Goal: Task Accomplishment & Management: Manage account settings

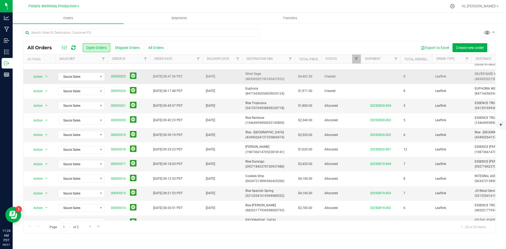
scroll to position [53, 0]
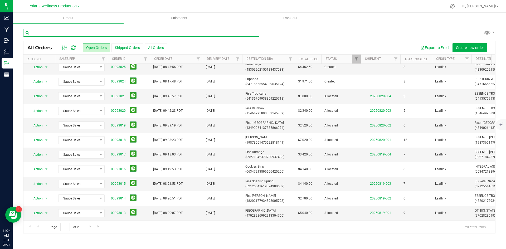
click at [96, 32] on input "text" at bounding box center [141, 33] width 236 height 8
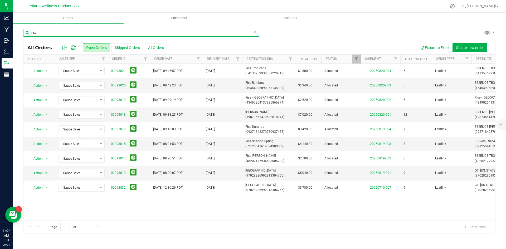
click at [71, 33] on input "rise" at bounding box center [141, 33] width 236 height 8
type input "r"
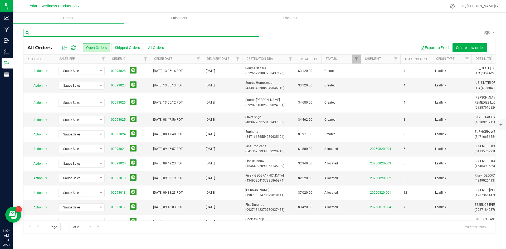
click at [175, 32] on input "text" at bounding box center [141, 33] width 236 height 8
type input "source"
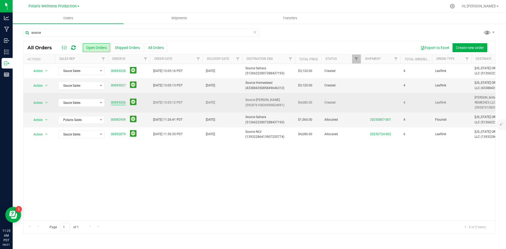
click at [119, 103] on link "00093026" at bounding box center [118, 102] width 15 height 5
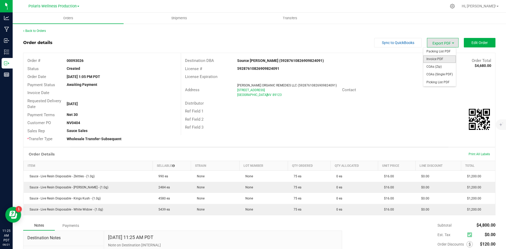
click at [439, 56] on span "Invoice PDF" at bounding box center [439, 59] width 33 height 8
click at [474, 42] on span "Edit Order" at bounding box center [479, 43] width 16 height 4
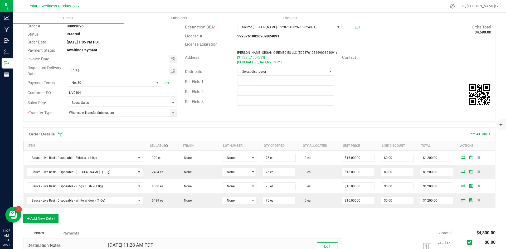
scroll to position [105, 0]
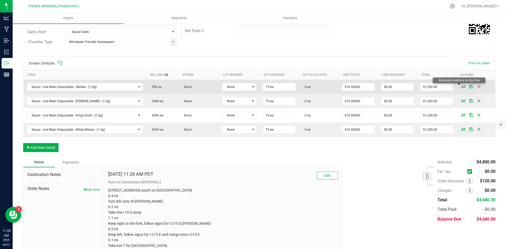
click at [461, 86] on icon at bounding box center [463, 86] width 4 height 3
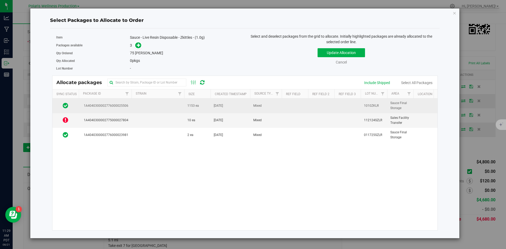
click at [165, 107] on td at bounding box center [157, 106] width 53 height 14
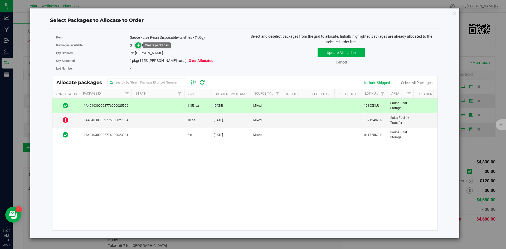
click at [140, 46] on icon at bounding box center [139, 45] width 4 height 4
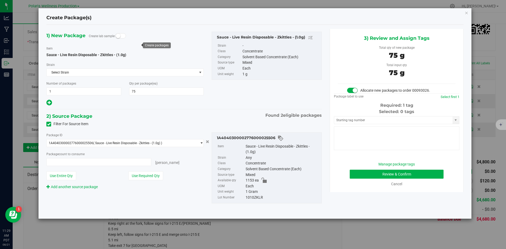
type input "75 ea"
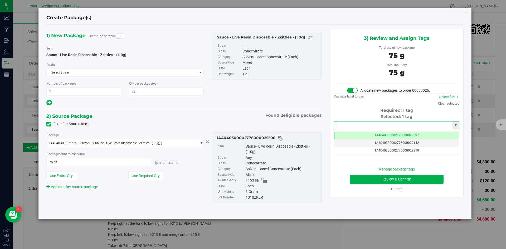
click at [354, 125] on input "text" at bounding box center [393, 124] width 118 height 7
click at [353, 136] on li "1A4040300002776000029233" at bounding box center [396, 134] width 125 height 8
type input "1A4040300002776000029233"
click at [358, 178] on button "Review & Confirm" at bounding box center [397, 179] width 94 height 9
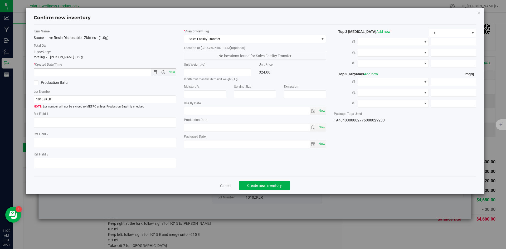
click at [171, 72] on span "Now" at bounding box center [171, 72] width 9 height 8
type input "[DATE] 11:29 AM"
click at [259, 185] on span "Create new inventory" at bounding box center [264, 185] width 35 height 4
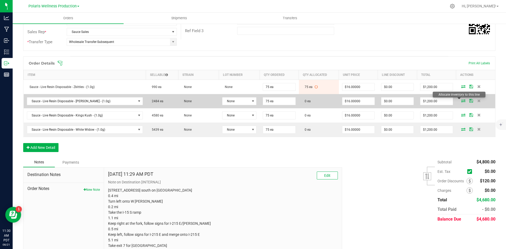
click at [461, 100] on icon at bounding box center [463, 100] width 4 height 3
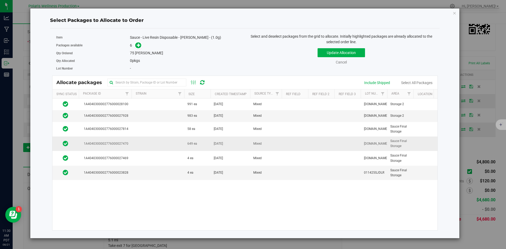
click at [151, 142] on td at bounding box center [157, 143] width 53 height 14
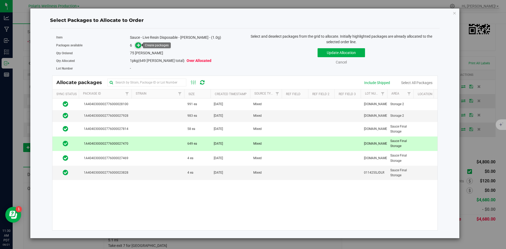
click at [140, 45] on icon at bounding box center [139, 45] width 4 height 4
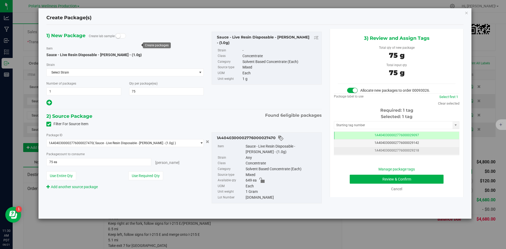
scroll to position [0, 0]
click at [382, 125] on input "text" at bounding box center [393, 124] width 118 height 7
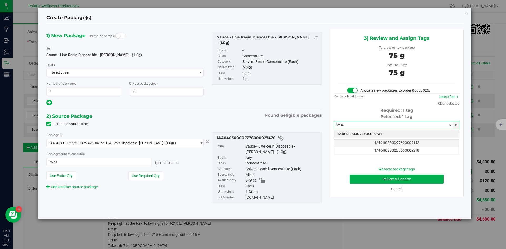
click at [360, 135] on li "1A4040300002776000029234" at bounding box center [396, 134] width 125 height 8
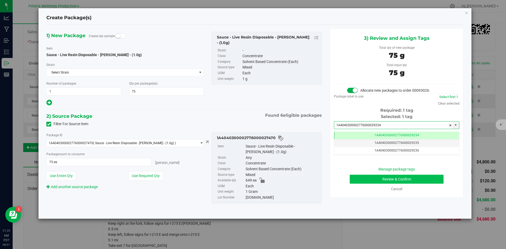
type input "1A4040300002776000029234"
click at [373, 178] on button "Review & Confirm" at bounding box center [397, 179] width 94 height 9
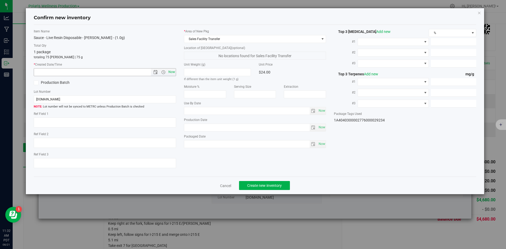
click at [170, 71] on span "Now" at bounding box center [171, 72] width 9 height 8
type input "[DATE] 11:32 AM"
click at [268, 183] on button "Create new inventory" at bounding box center [264, 185] width 51 height 9
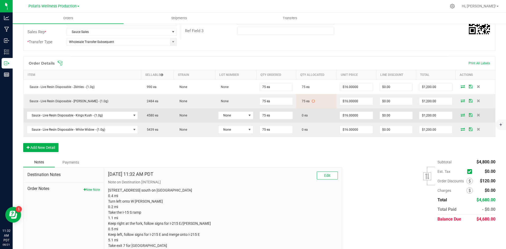
click at [461, 116] on icon at bounding box center [462, 114] width 4 height 3
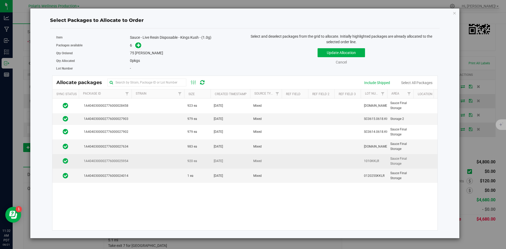
click at [166, 162] on td at bounding box center [157, 161] width 53 height 14
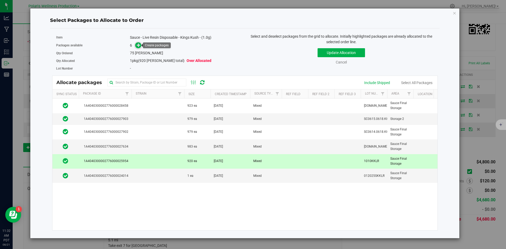
click at [140, 46] on icon at bounding box center [139, 45] width 4 height 4
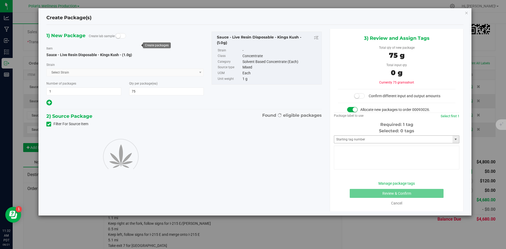
type input "75"
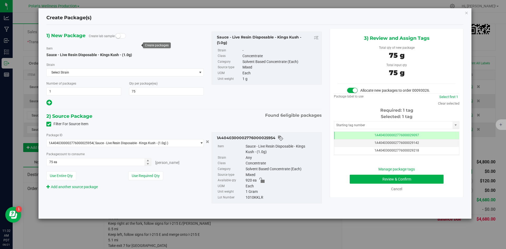
scroll to position [0, 0]
click at [390, 125] on input "text" at bounding box center [393, 124] width 118 height 7
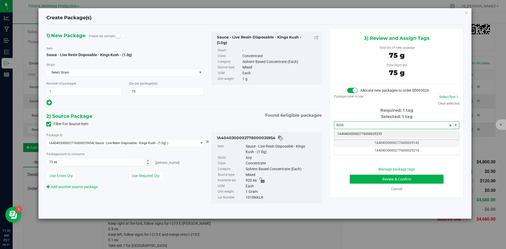
click at [379, 133] on li "1A4040300002776000029235" at bounding box center [396, 134] width 125 height 8
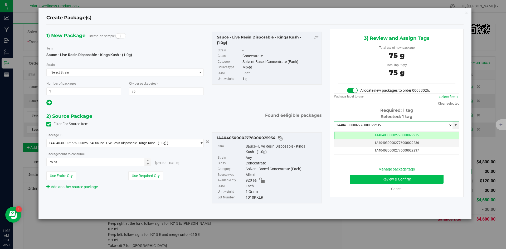
type input "1A4040300002776000029235"
click at [366, 182] on button "Review & Confirm" at bounding box center [397, 179] width 94 height 9
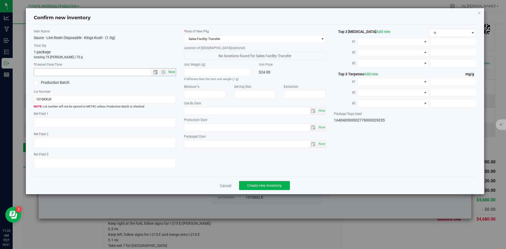
click at [170, 73] on span "Now" at bounding box center [171, 72] width 9 height 8
type input "[DATE] 11:33 AM"
click at [264, 184] on span "Create new inventory" at bounding box center [264, 185] width 35 height 4
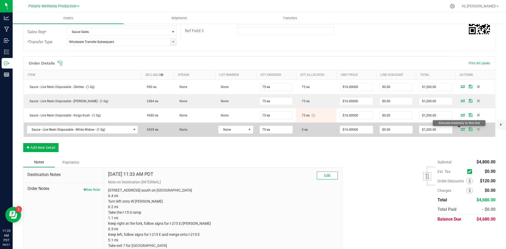
click at [460, 130] on icon at bounding box center [462, 129] width 4 height 3
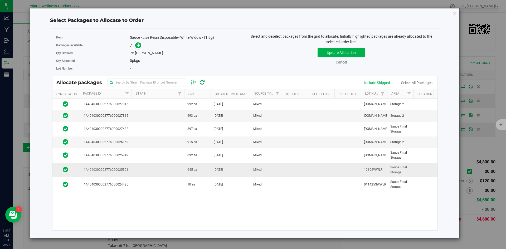
click at [182, 167] on td at bounding box center [157, 170] width 53 height 14
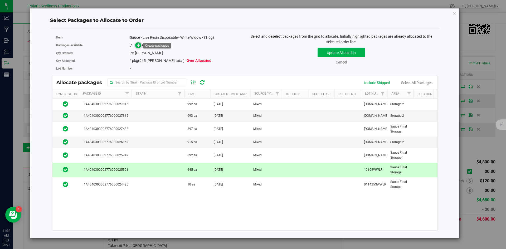
click at [139, 47] on icon at bounding box center [139, 45] width 4 height 4
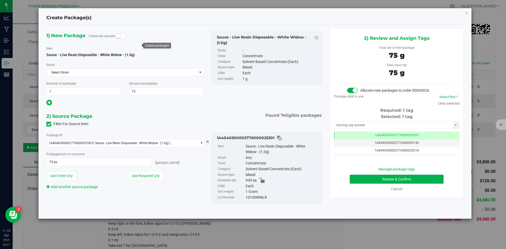
scroll to position [0, 0]
click at [383, 125] on input "text" at bounding box center [393, 124] width 118 height 7
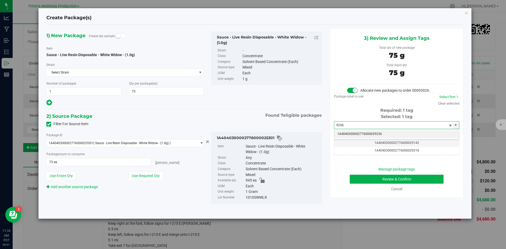
click at [370, 133] on li "1A4040300002776000029236" at bounding box center [396, 134] width 125 height 8
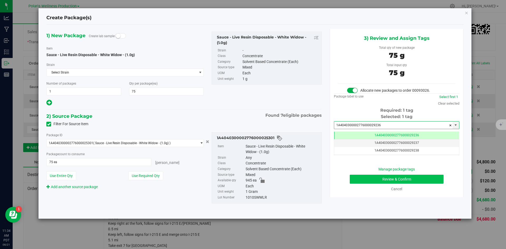
type input "1A4040300002776000029236"
click at [361, 180] on button "Review & Confirm" at bounding box center [397, 179] width 94 height 9
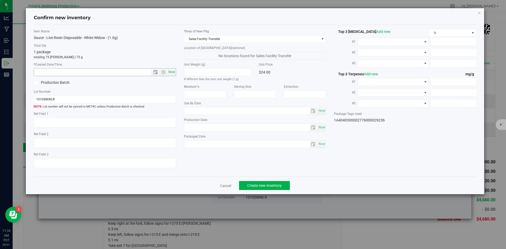
click at [169, 72] on span "Now" at bounding box center [171, 72] width 9 height 8
type input "[DATE] 11:34 AM"
click at [264, 184] on span "Create new inventory" at bounding box center [264, 185] width 35 height 4
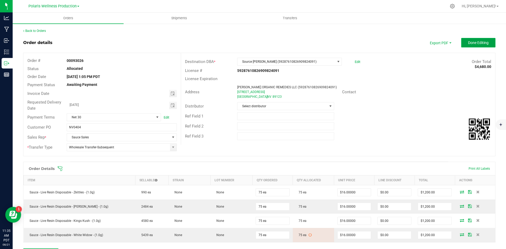
click at [484, 41] on span "Done Editing" at bounding box center [478, 43] width 21 height 4
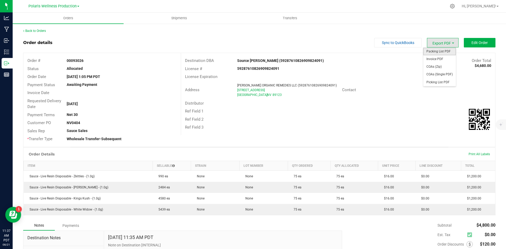
click at [438, 51] on span "Packing List PDF" at bounding box center [439, 52] width 33 height 8
click at [24, 31] on link "Back to Orders" at bounding box center [34, 31] width 23 height 4
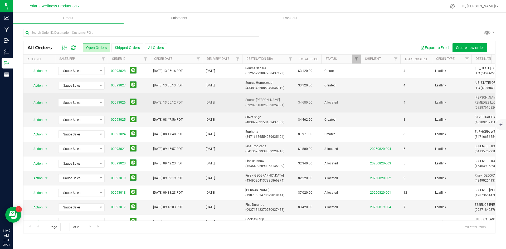
click at [121, 105] on link "00093026" at bounding box center [118, 102] width 15 height 5
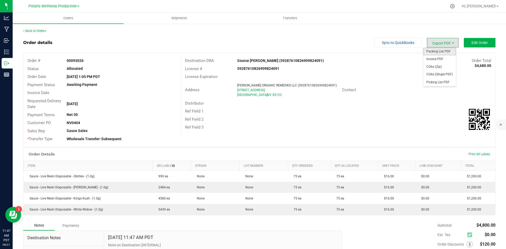
click at [439, 51] on span "Packing List PDF" at bounding box center [439, 52] width 33 height 8
click at [43, 31] on link "Back to Orders" at bounding box center [34, 31] width 23 height 4
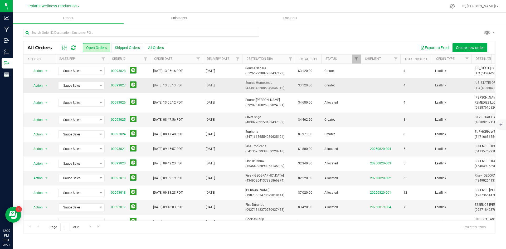
click at [121, 85] on link "00093027" at bounding box center [118, 85] width 15 height 5
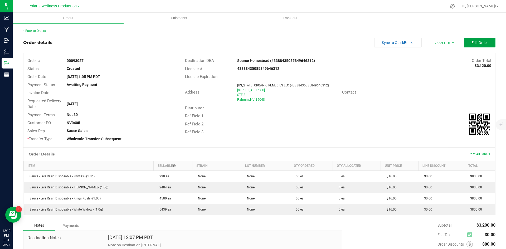
click at [471, 41] on span "Edit Order" at bounding box center [479, 43] width 16 height 4
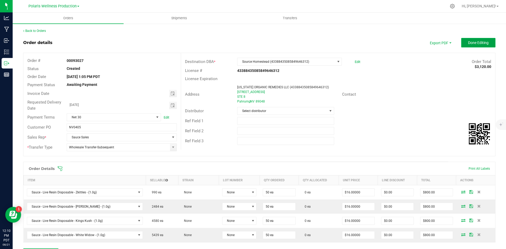
click at [479, 41] on span "Done Editing" at bounding box center [478, 43] width 21 height 4
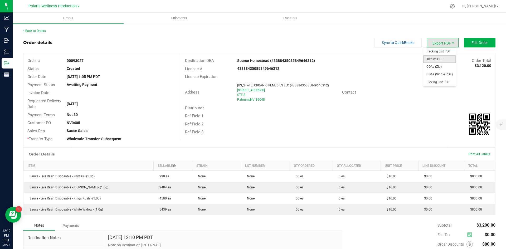
click at [438, 57] on span "Invoice PDF" at bounding box center [439, 59] width 33 height 8
click at [473, 46] on button "Edit Order" at bounding box center [480, 42] width 32 height 9
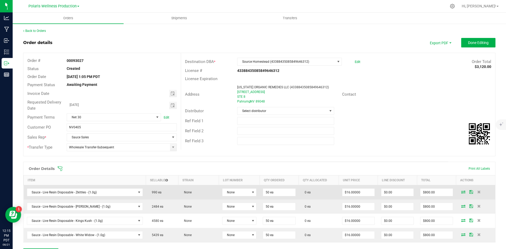
click at [461, 193] on icon at bounding box center [463, 191] width 4 height 3
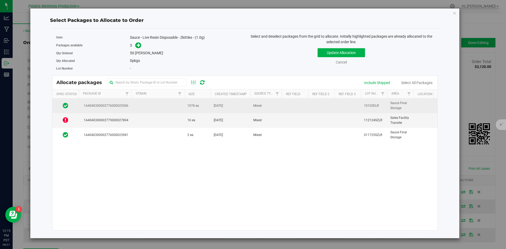
click at [145, 106] on td at bounding box center [157, 106] width 53 height 14
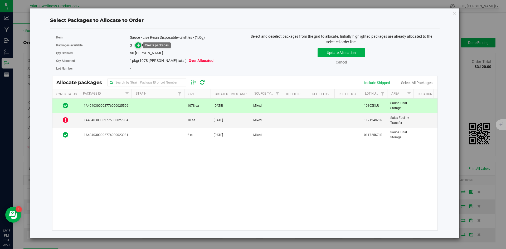
click at [141, 46] on span at bounding box center [138, 45] width 6 height 6
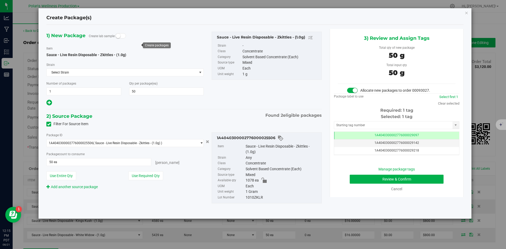
scroll to position [0, 0]
click at [363, 123] on input "text" at bounding box center [393, 124] width 118 height 7
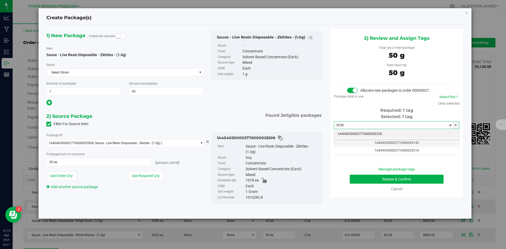
click at [366, 134] on li "1A4040300002776000029238" at bounding box center [396, 134] width 125 height 8
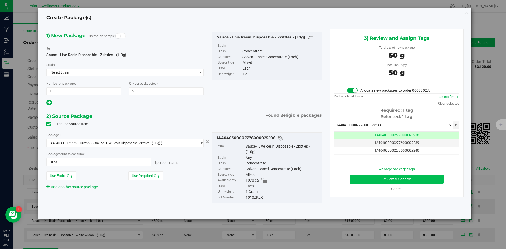
type input "1A4040300002776000029238"
click at [365, 181] on button "Review & Confirm" at bounding box center [397, 179] width 94 height 9
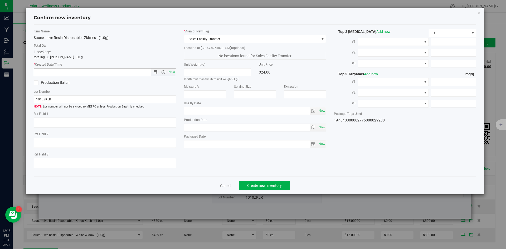
click at [171, 72] on span "Now" at bounding box center [171, 72] width 9 height 8
type input "[DATE] 12:15 PM"
click at [261, 184] on span "Create new inventory" at bounding box center [264, 185] width 35 height 4
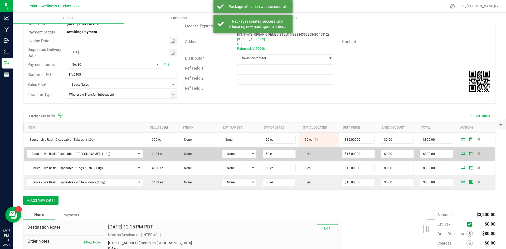
click at [461, 154] on icon at bounding box center [463, 153] width 4 height 3
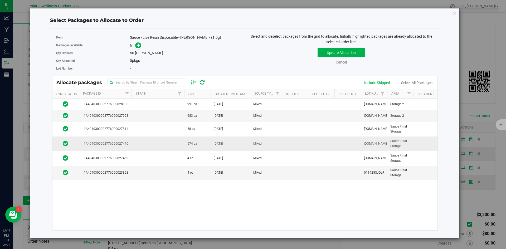
click at [152, 142] on td at bounding box center [157, 143] width 53 height 14
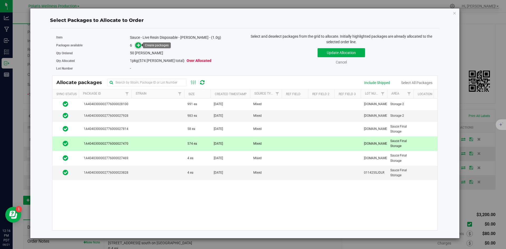
click at [140, 47] on icon at bounding box center [139, 45] width 4 height 4
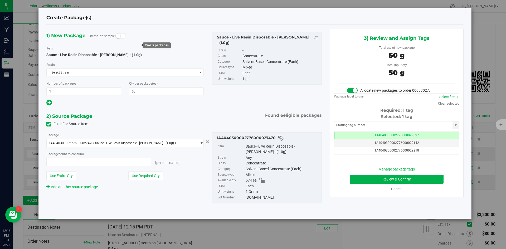
type input "50 ea"
click at [406, 126] on input "text" at bounding box center [393, 124] width 118 height 7
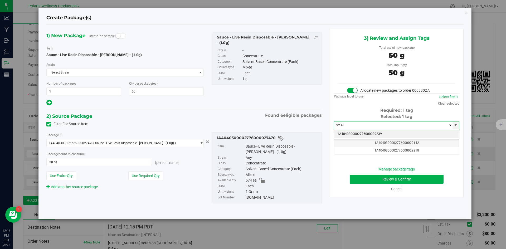
click at [388, 135] on li "1A4040300002776000029239" at bounding box center [396, 134] width 125 height 8
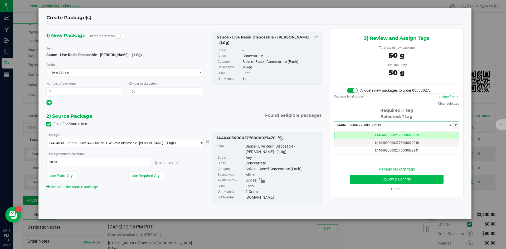
type input "1A4040300002776000029239"
click at [351, 180] on button "Review & Confirm" at bounding box center [397, 179] width 94 height 9
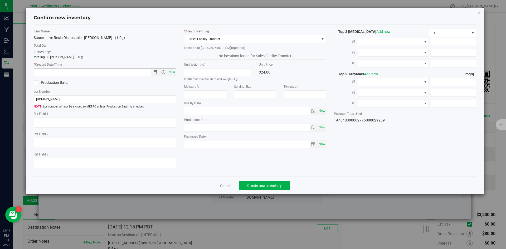
click at [170, 72] on span "Now" at bounding box center [171, 72] width 9 height 8
type input "[DATE] 12:16 PM"
click at [251, 188] on button "Create new inventory" at bounding box center [264, 185] width 51 height 9
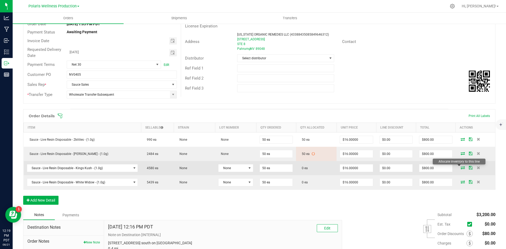
click at [460, 166] on icon at bounding box center [462, 167] width 4 height 3
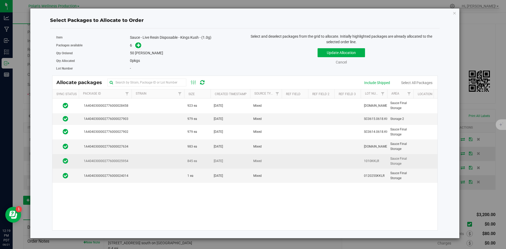
click at [166, 161] on td at bounding box center [157, 161] width 53 height 14
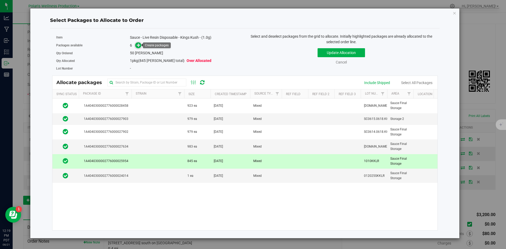
click at [140, 44] on icon at bounding box center [139, 45] width 4 height 4
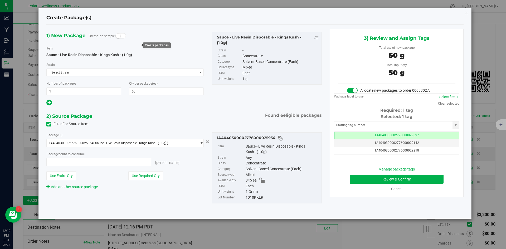
type input "50 ea"
click at [399, 125] on input "text" at bounding box center [393, 124] width 118 height 7
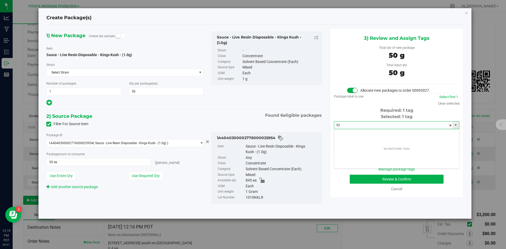
type input "9"
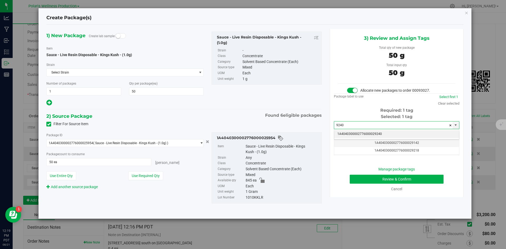
click at [369, 136] on li "1A4040300002776000029240" at bounding box center [396, 134] width 125 height 8
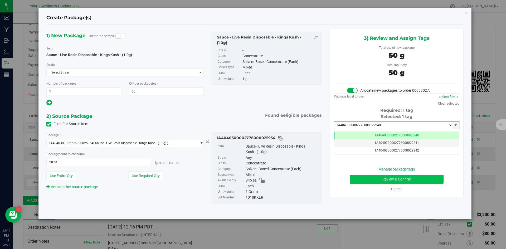
type input "1A4040300002776000029240"
click at [363, 181] on button "Review & Confirm" at bounding box center [397, 179] width 94 height 9
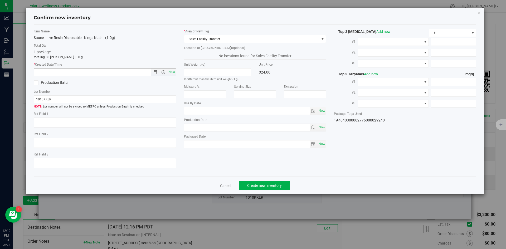
click at [172, 72] on span "Now" at bounding box center [171, 72] width 9 height 8
type input "[DATE] 12:19 PM"
click at [256, 185] on span "Create new inventory" at bounding box center [264, 185] width 35 height 4
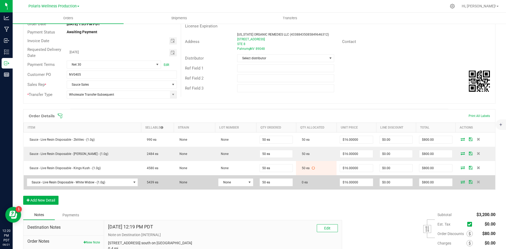
click at [460, 183] on icon at bounding box center [462, 181] width 4 height 3
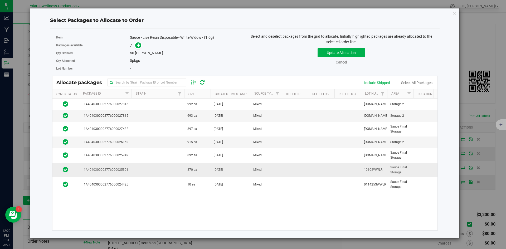
click at [183, 166] on td at bounding box center [157, 170] width 53 height 14
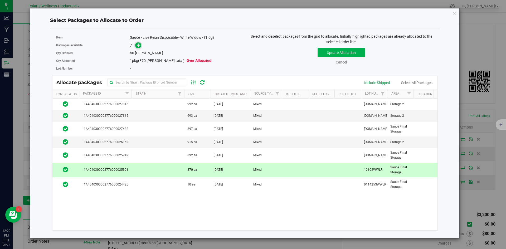
click at [139, 44] on icon at bounding box center [139, 45] width 4 height 4
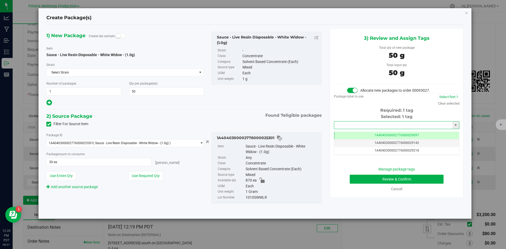
click at [372, 125] on input "text" at bounding box center [393, 124] width 118 height 7
click at [370, 137] on li "1A4040300002776000029241" at bounding box center [396, 134] width 125 height 8
type input "1A4040300002776000029241"
click at [367, 181] on button "Review & Confirm" at bounding box center [397, 179] width 94 height 9
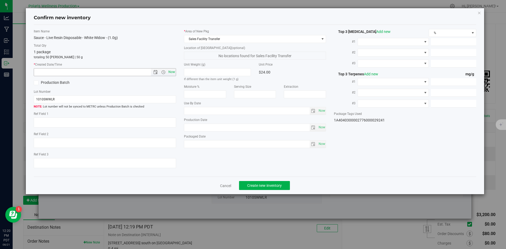
click at [171, 73] on span "Now" at bounding box center [171, 72] width 9 height 8
type input "[DATE] 12:20 PM"
click at [253, 187] on span "Create new inventory" at bounding box center [264, 185] width 35 height 4
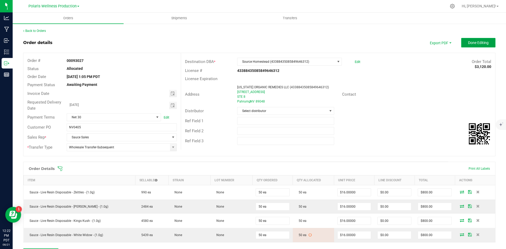
click at [467, 46] on button "Done Editing" at bounding box center [478, 42] width 34 height 9
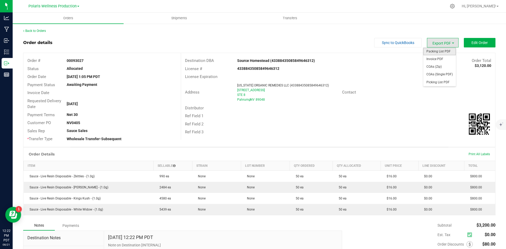
click at [434, 53] on span "Packing List PDF" at bounding box center [439, 52] width 33 height 8
click at [42, 32] on link "Back to Orders" at bounding box center [34, 31] width 23 height 4
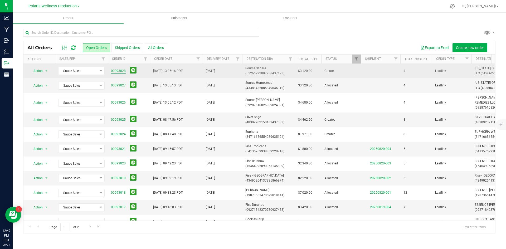
click at [119, 71] on link "00093028" at bounding box center [118, 70] width 15 height 5
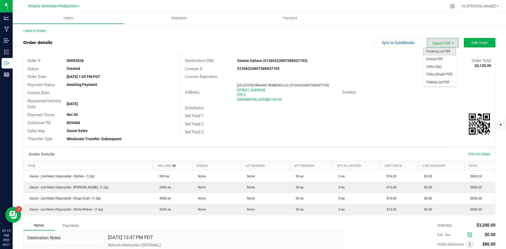
click at [435, 50] on span "Packing List PDF" at bounding box center [439, 52] width 33 height 8
click at [437, 60] on span "Invoice PDF" at bounding box center [439, 59] width 33 height 8
click at [466, 44] on button "Edit Order" at bounding box center [480, 42] width 32 height 9
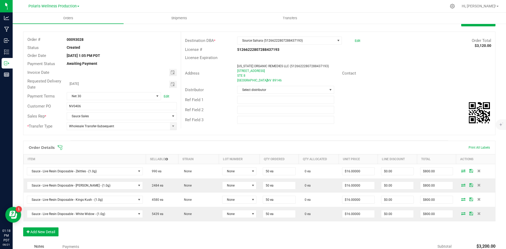
scroll to position [53, 0]
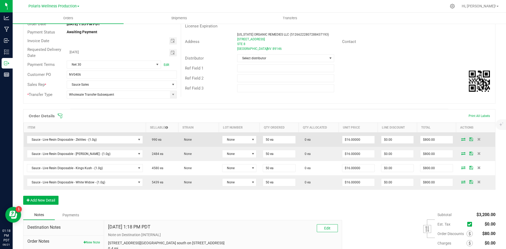
click at [461, 139] on icon at bounding box center [463, 139] width 4 height 3
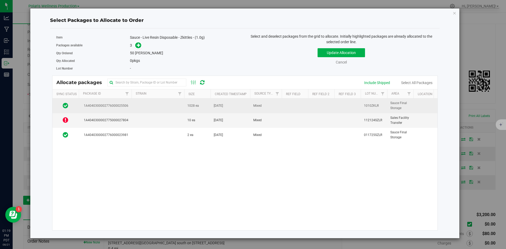
click at [162, 107] on td at bounding box center [157, 106] width 53 height 14
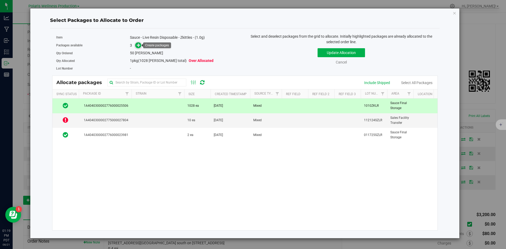
click at [139, 44] on icon at bounding box center [139, 45] width 4 height 4
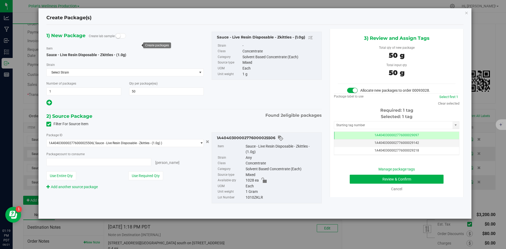
type input "50 ea"
click at [396, 124] on input "text" at bounding box center [393, 124] width 118 height 7
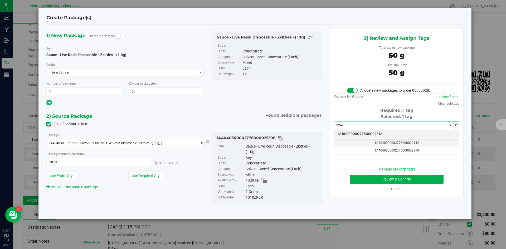
click at [380, 131] on li "1A4040300002776000029242" at bounding box center [396, 134] width 125 height 8
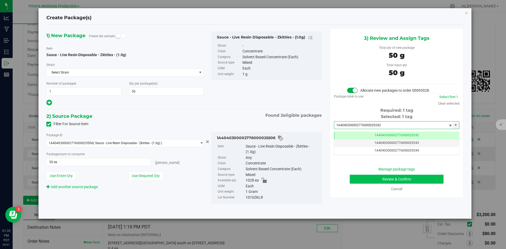
type input "1A4040300002776000029242"
click at [358, 182] on button "Review & Confirm" at bounding box center [397, 179] width 94 height 9
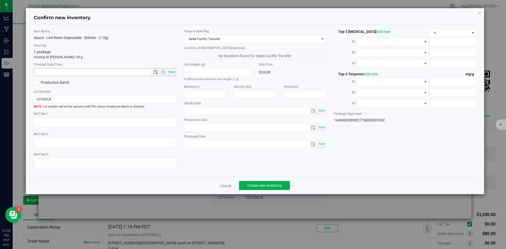
click at [173, 72] on span "Now" at bounding box center [171, 72] width 9 height 8
type input "[DATE] 1:20 PM"
click at [267, 185] on span "Create new inventory" at bounding box center [264, 185] width 35 height 4
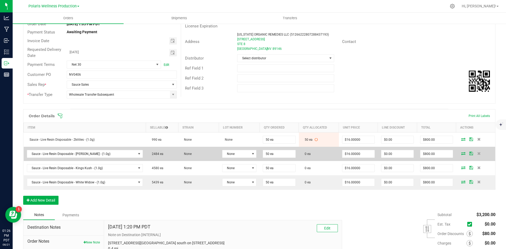
click at [461, 152] on icon at bounding box center [463, 153] width 4 height 3
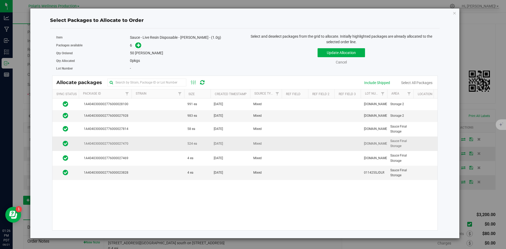
click at [140, 145] on td at bounding box center [157, 143] width 53 height 14
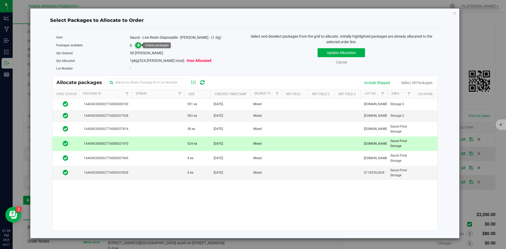
click at [139, 46] on icon at bounding box center [139, 45] width 4 height 4
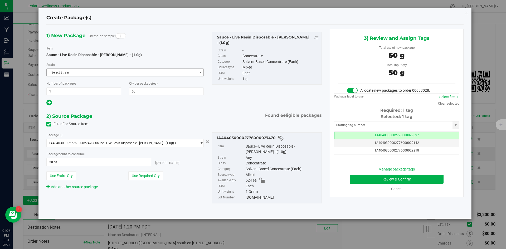
scroll to position [0, 0]
click at [356, 125] on input "text" at bounding box center [393, 124] width 118 height 7
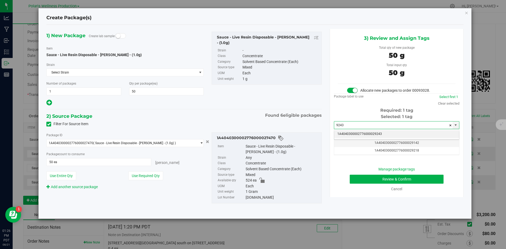
click at [366, 134] on li "1A4040300002776000029243" at bounding box center [396, 134] width 125 height 8
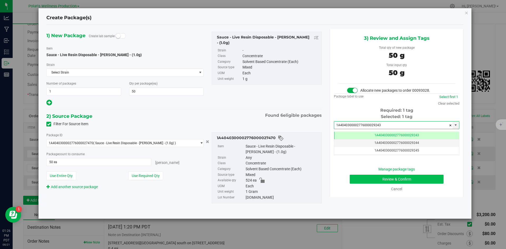
type input "1A4040300002776000029243"
click at [375, 179] on button "Review & Confirm" at bounding box center [397, 179] width 94 height 9
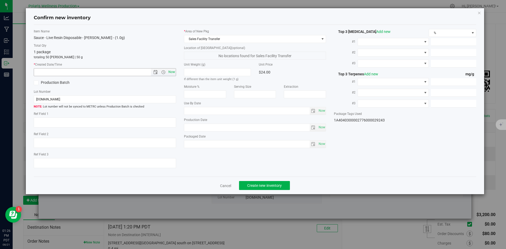
click at [174, 74] on span "Now" at bounding box center [171, 72] width 9 height 8
type input "[DATE] 1:26 PM"
click at [283, 188] on button "Create new inventory" at bounding box center [264, 185] width 51 height 9
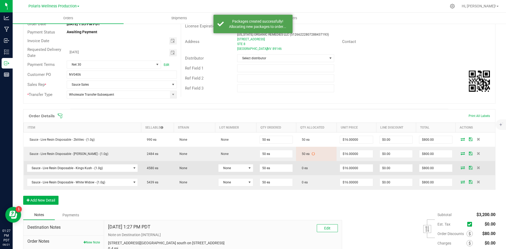
click at [460, 169] on icon at bounding box center [462, 167] width 4 height 3
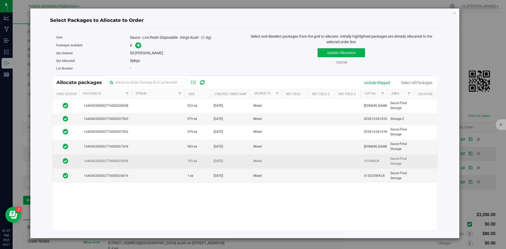
click at [144, 162] on td at bounding box center [157, 161] width 53 height 14
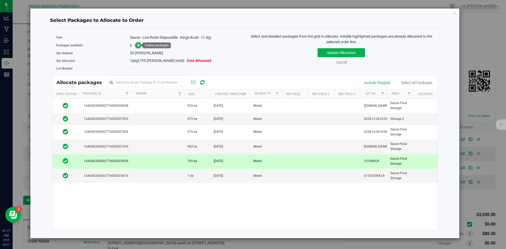
click at [140, 45] on icon at bounding box center [139, 45] width 4 height 4
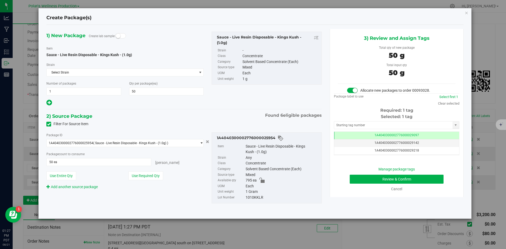
scroll to position [0, 0]
click at [353, 122] on input "text" at bounding box center [393, 124] width 118 height 7
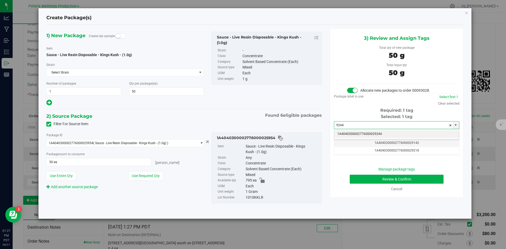
click at [357, 131] on li "1A4040300002776000029244" at bounding box center [396, 134] width 125 height 8
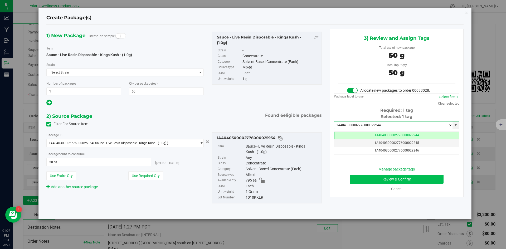
type input "1A4040300002776000029244"
click at [361, 179] on button "Review & Confirm" at bounding box center [397, 179] width 94 height 9
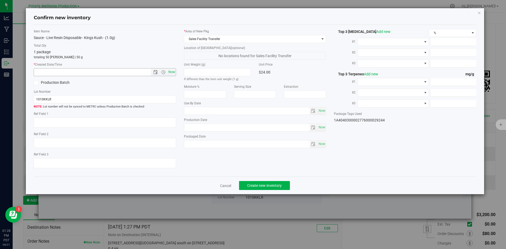
click at [168, 71] on span "Now" at bounding box center [171, 72] width 9 height 8
type input "[DATE] 1:28 PM"
click at [267, 184] on span "Create new inventory" at bounding box center [264, 185] width 35 height 4
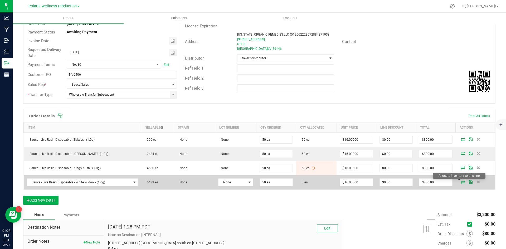
click at [460, 181] on icon at bounding box center [462, 181] width 4 height 3
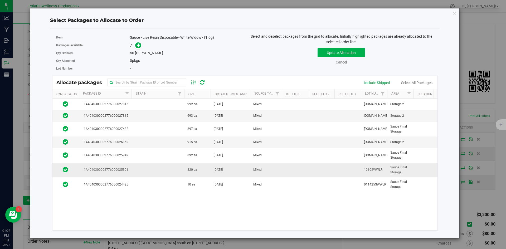
click at [175, 170] on td at bounding box center [157, 170] width 53 height 14
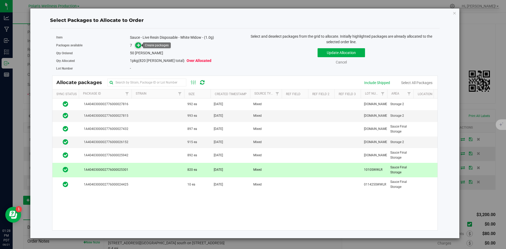
click at [139, 46] on icon at bounding box center [139, 45] width 4 height 4
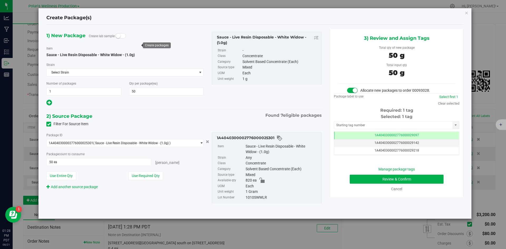
scroll to position [0, 0]
click at [358, 124] on input "text" at bounding box center [393, 124] width 118 height 7
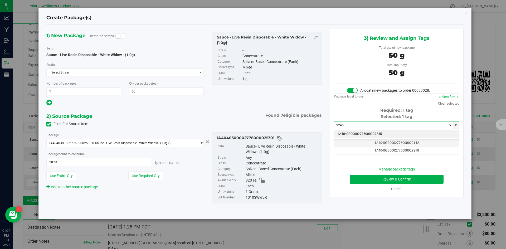
click at [357, 133] on li "1A4040300002776000029245" at bounding box center [396, 134] width 125 height 8
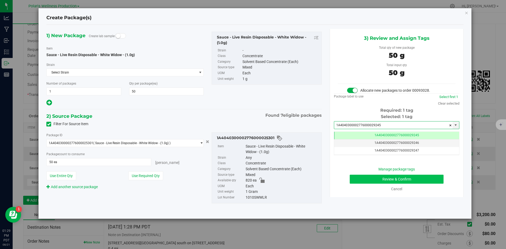
type input "1A4040300002776000029245"
click at [361, 181] on button "Review & Confirm" at bounding box center [397, 179] width 94 height 9
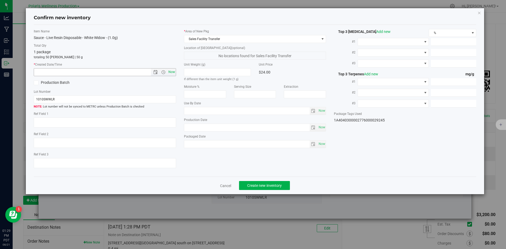
click at [172, 71] on span "Now" at bounding box center [171, 72] width 9 height 8
type input "[DATE] 1:29 PM"
click at [266, 184] on span "Create new inventory" at bounding box center [264, 185] width 35 height 4
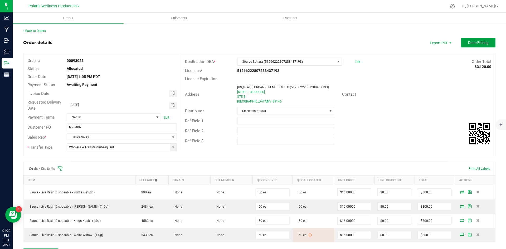
click at [468, 43] on span "Done Editing" at bounding box center [478, 43] width 21 height 4
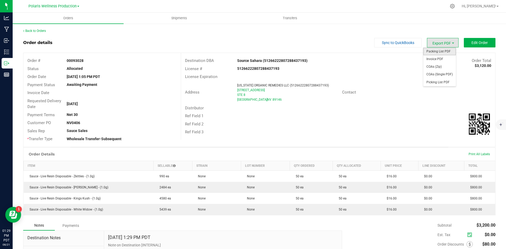
click at [436, 51] on span "Packing List PDF" at bounding box center [439, 52] width 33 height 8
